Goal: Share content: Share content

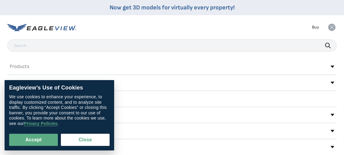
click at [333, 26] on rect at bounding box center [331, 27] width 10 height 10
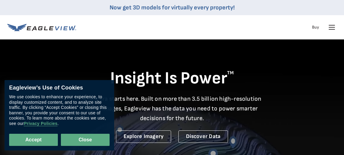
click at [87, 138] on button "Close" at bounding box center [85, 140] width 49 height 12
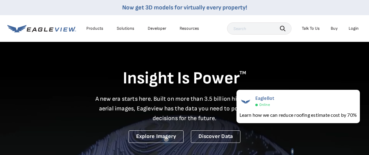
click at [343, 29] on div "Login" at bounding box center [354, 28] width 10 height 5
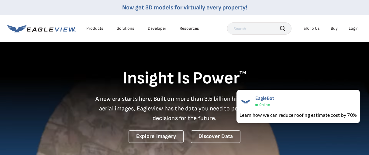
click at [343, 29] on div "Login" at bounding box center [354, 28] width 10 height 5
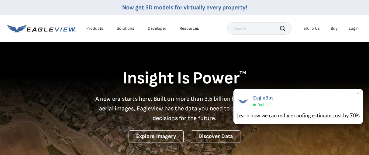
click at [343, 93] on span "×" at bounding box center [358, 94] width 3 height 6
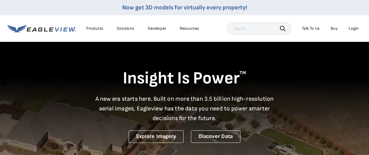
click at [343, 30] on div "Login" at bounding box center [354, 28] width 10 height 5
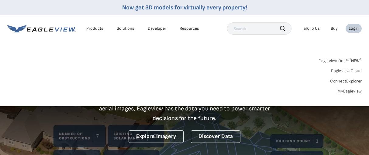
click at [343, 90] on link "MyEagleview" at bounding box center [349, 91] width 24 height 5
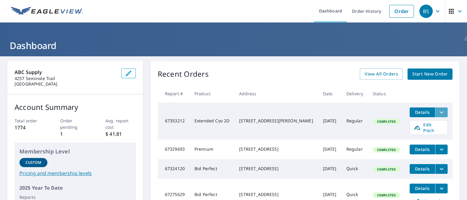
click at [438, 111] on icon "filesDropdownBtn-67353212" at bounding box center [441, 112] width 7 height 7
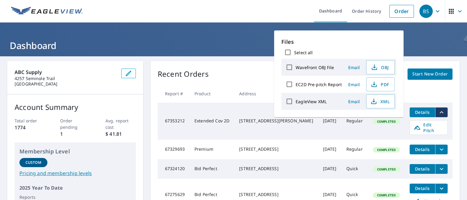
click at [263, 86] on th "Address" at bounding box center [276, 94] width 84 height 18
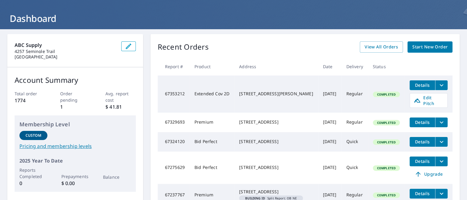
scroll to position [38, 0]
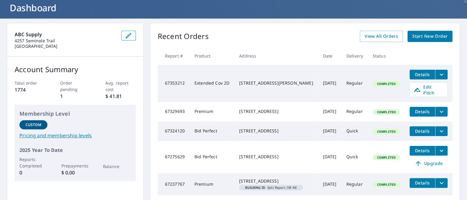
click at [438, 74] on icon "filesDropdownBtn-67353212" at bounding box center [441, 74] width 7 height 7
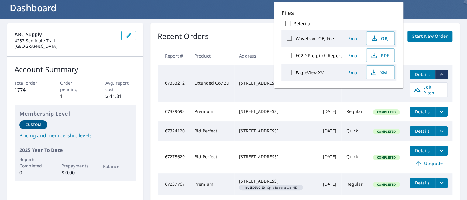
click at [382, 95] on td "Completed" at bounding box center [386, 83] width 37 height 37
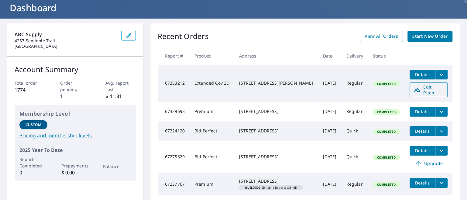
click at [424, 87] on span "Edit Pitch" at bounding box center [429, 90] width 30 height 12
click at [415, 87] on span "Edit Pitch" at bounding box center [429, 90] width 30 height 12
click at [439, 71] on icon "filesDropdownBtn-67353212" at bounding box center [441, 74] width 7 height 7
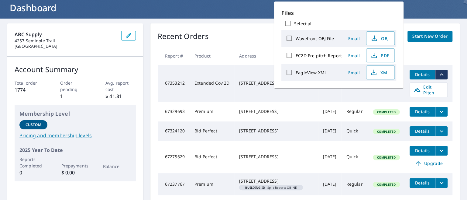
click at [296, 102] on td "[STREET_ADDRESS]" at bounding box center [276, 111] width 84 height 19
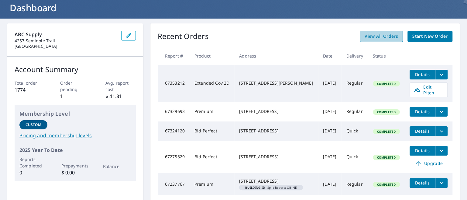
click at [381, 37] on span "View All Orders" at bounding box center [381, 37] width 33 height 8
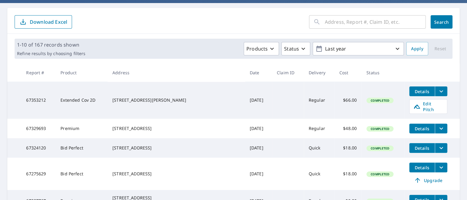
scroll to position [38, 0]
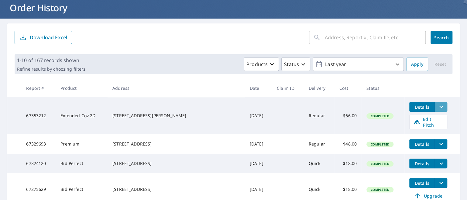
click at [438, 106] on icon "filesDropdownBtn-67353212" at bounding box center [441, 106] width 7 height 7
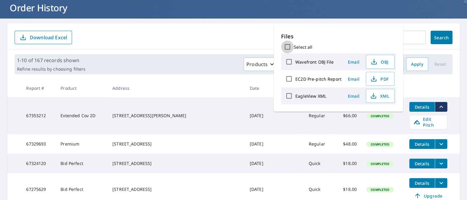
click at [289, 46] on input "Select all" at bounding box center [287, 46] width 13 height 13
checkbox input "true"
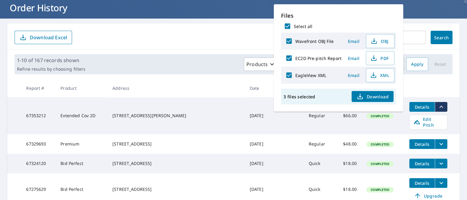
click at [288, 26] on input "Select all" at bounding box center [287, 26] width 13 height 13
checkbox input "false"
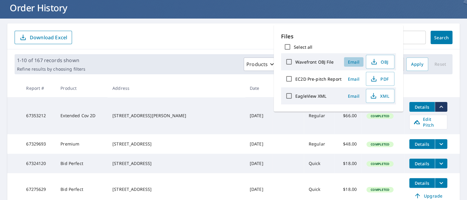
click at [352, 60] on span "Email" at bounding box center [354, 62] width 15 height 6
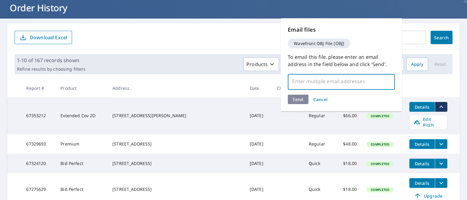
click at [323, 80] on input "text" at bounding box center [337, 81] width 92 height 12
type input "[PERSON_NAME][EMAIL_ADDRESS][PERSON_NAME][DOMAIN_NAME]"
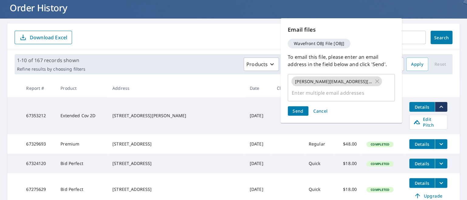
click at [296, 106] on div "Send Cancel" at bounding box center [341, 110] width 107 height 9
click at [296, 108] on span "Send" at bounding box center [298, 111] width 11 height 6
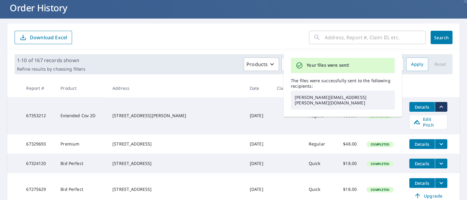
drag, startPoint x: 415, startPoint y: 85, endPoint x: 420, endPoint y: 86, distance: 4.6
click at [418, 85] on th at bounding box center [432, 88] width 55 height 18
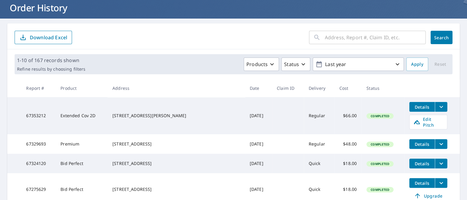
click at [438, 103] on icon "filesDropdownBtn-67353212" at bounding box center [441, 106] width 7 height 7
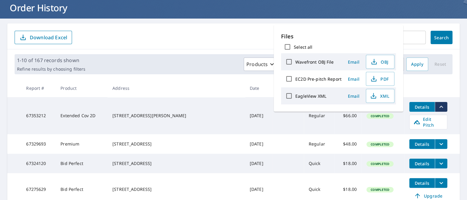
click at [292, 77] on input "EC2D Pre-pitch Report" at bounding box center [289, 78] width 13 height 13
checkbox input "true"
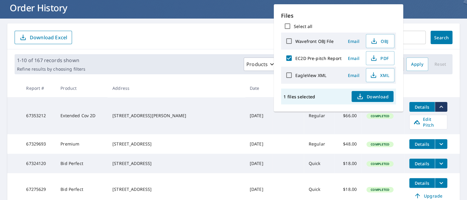
click at [351, 57] on span "Email" at bounding box center [354, 58] width 15 height 6
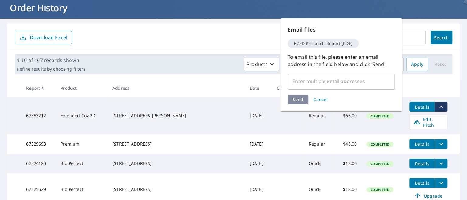
click at [324, 81] on input "text" at bounding box center [337, 81] width 92 height 12
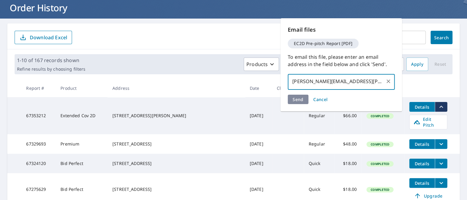
click at [375, 82] on input "[PERSON_NAME][EMAIL_ADDRESS][PERSON_NAME][DOMAIN_NAME]" at bounding box center [337, 81] width 92 height 12
type input "[PERSON_NAME][EMAIL_ADDRESS][PERSON_NAME][DOMAIN_NAME]"
click at [299, 99] on div "Send Cancel" at bounding box center [341, 99] width 107 height 9
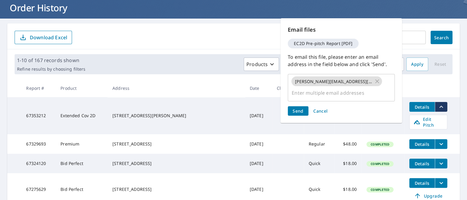
click at [301, 108] on span "Send" at bounding box center [298, 111] width 11 height 6
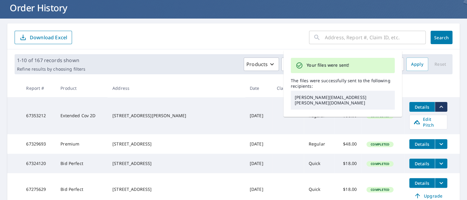
click at [418, 87] on th at bounding box center [432, 88] width 55 height 18
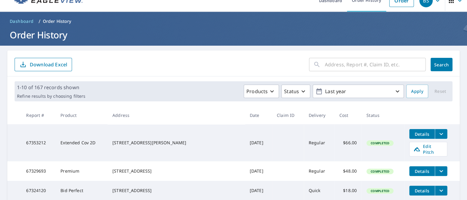
scroll to position [0, 0]
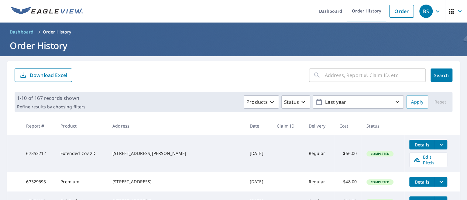
click at [424, 9] on div "BS" at bounding box center [426, 11] width 13 height 13
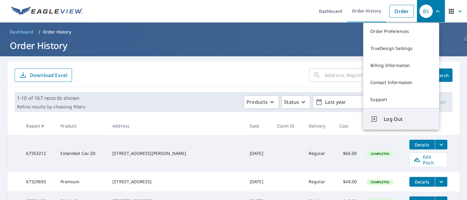
click at [385, 119] on span "Log Out" at bounding box center [408, 118] width 48 height 7
